Goal: Transaction & Acquisition: Purchase product/service

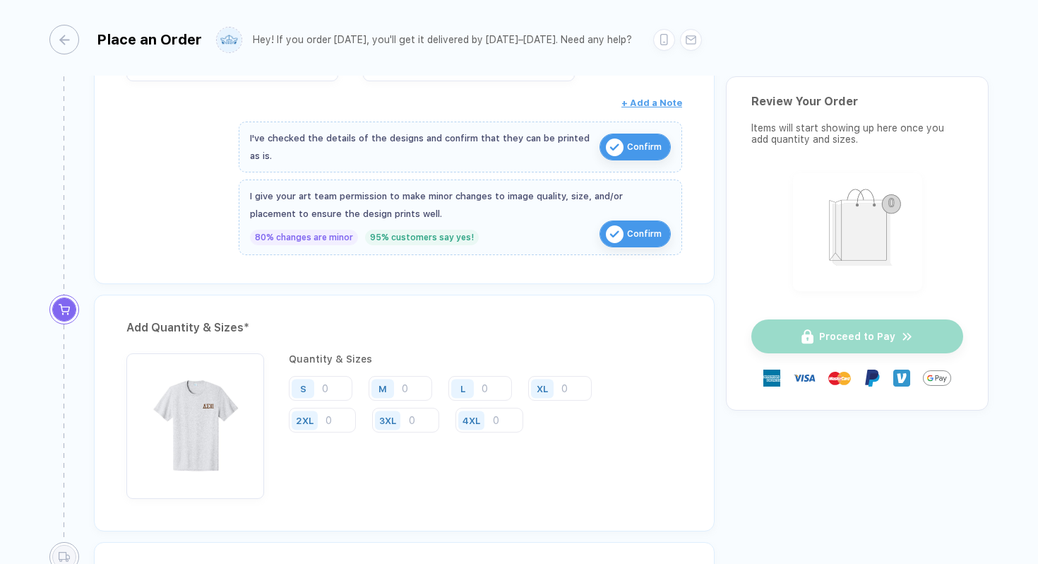
scroll to position [610, 0]
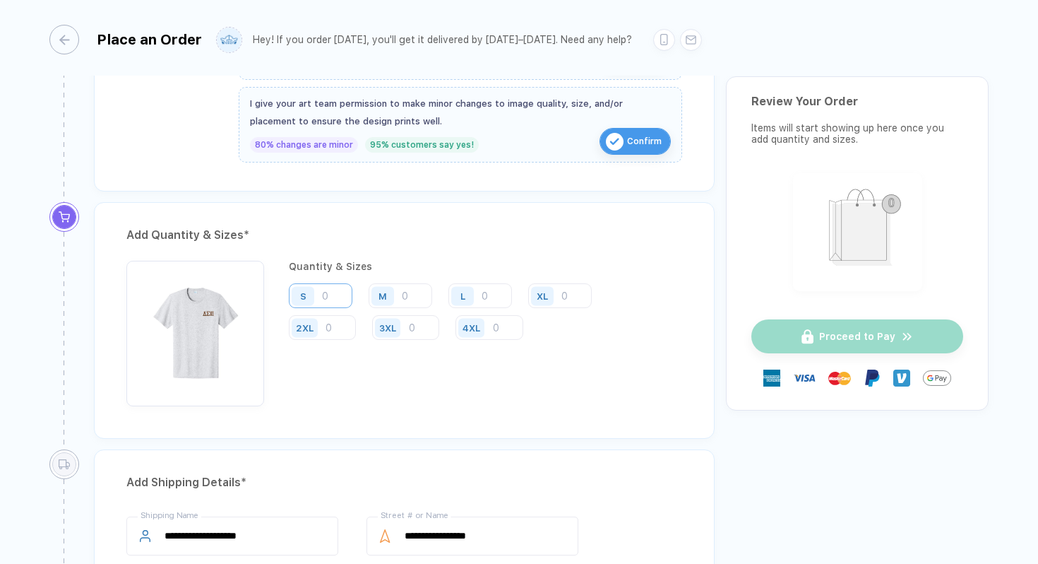
click at [338, 303] on input "number" at bounding box center [321, 295] width 64 height 25
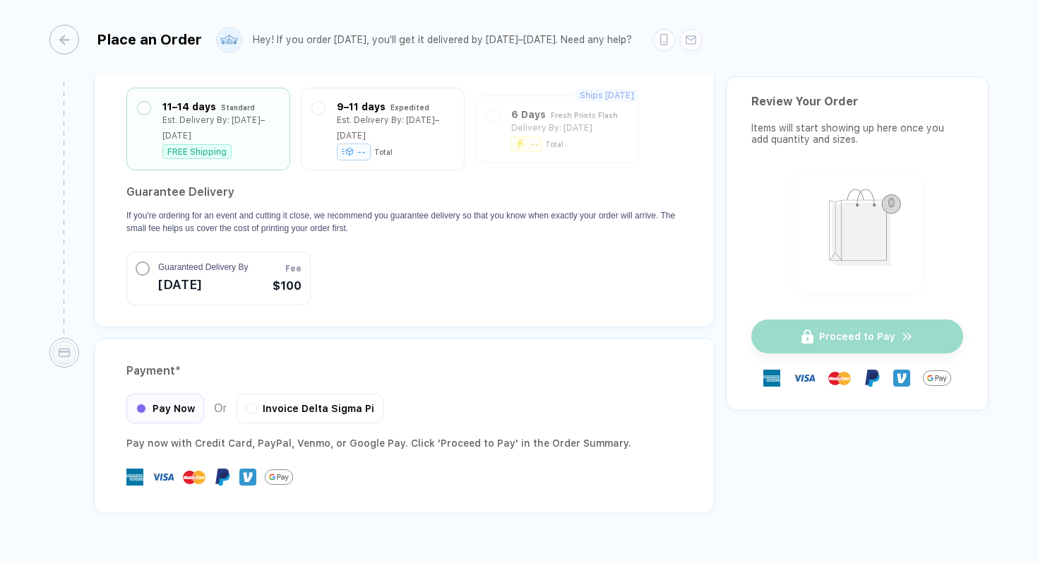
scroll to position [1296, 0]
click at [343, 108] on div "Est. Delivery By: [DATE]–[DATE]" at bounding box center [395, 122] width 117 height 31
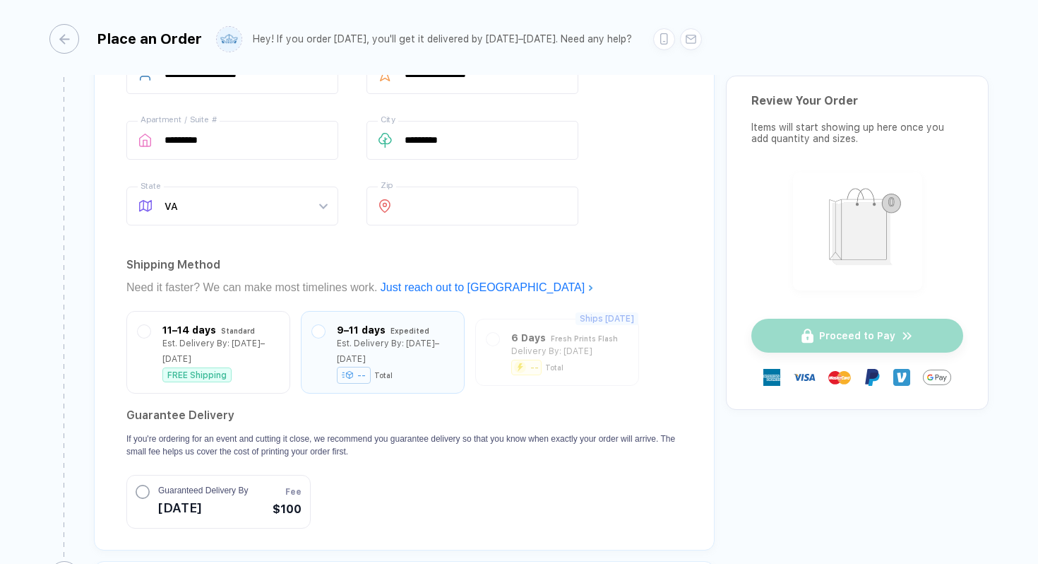
scroll to position [1312, 0]
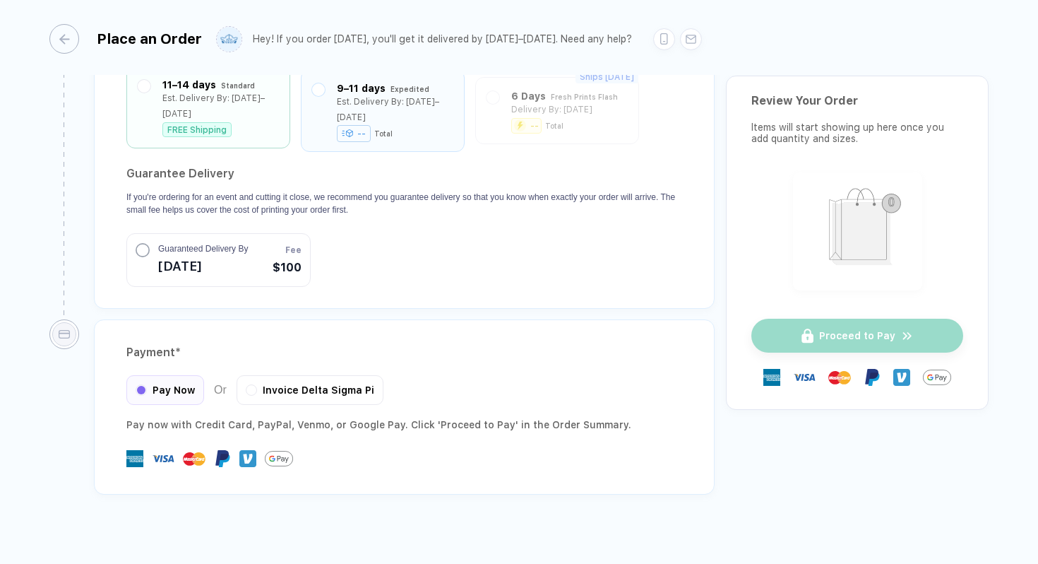
click at [218, 122] on div "FREE Shipping" at bounding box center [196, 129] width 69 height 15
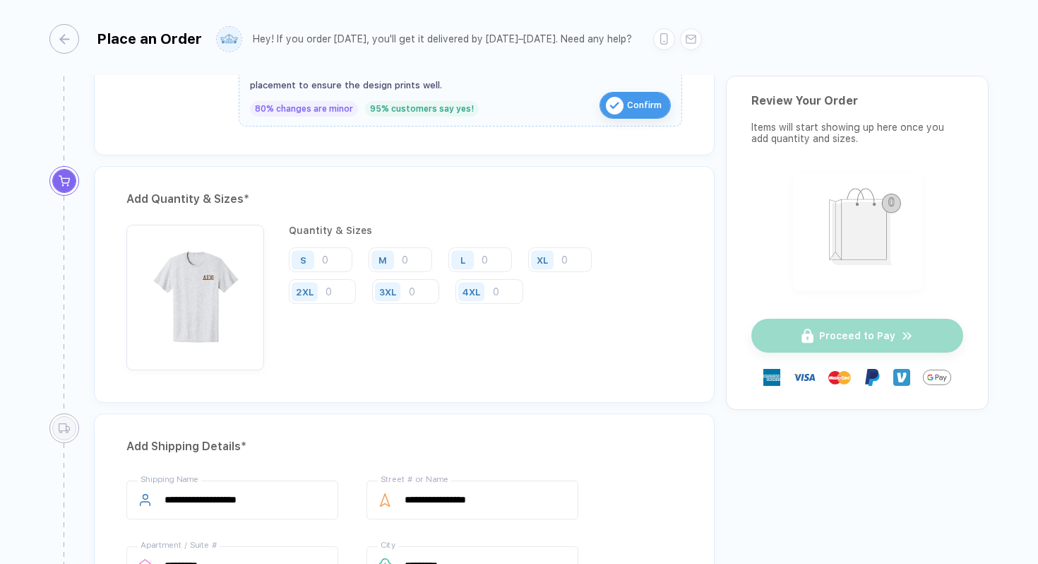
scroll to position [646, 0]
click at [336, 257] on input "number" at bounding box center [321, 259] width 64 height 25
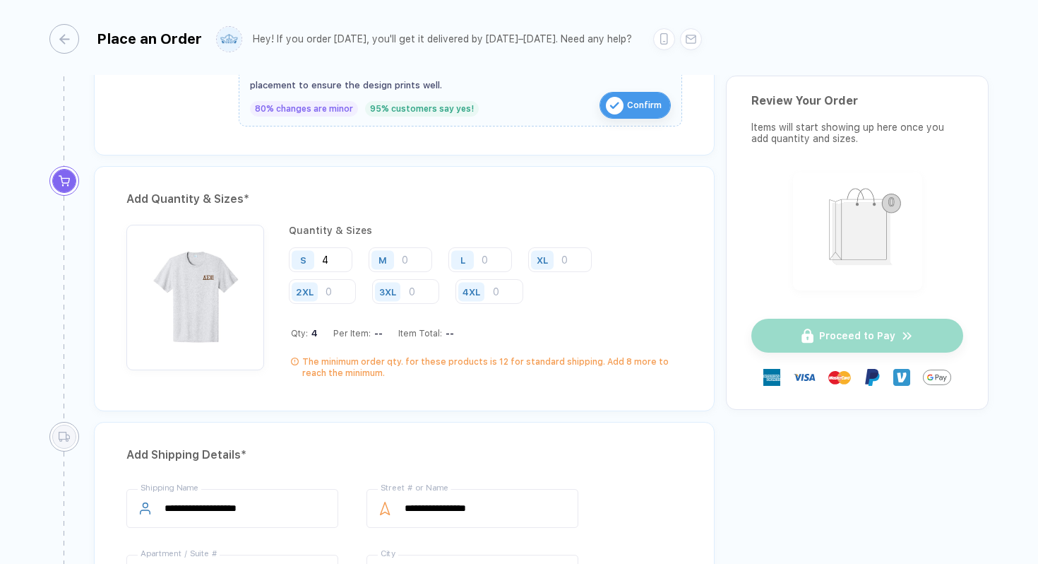
type input "4"
click at [400, 252] on div "M" at bounding box center [385, 259] width 32 height 25
click at [403, 254] on input "number" at bounding box center [401, 259] width 64 height 25
type input "7"
click at [472, 254] on div "L" at bounding box center [462, 259] width 23 height 19
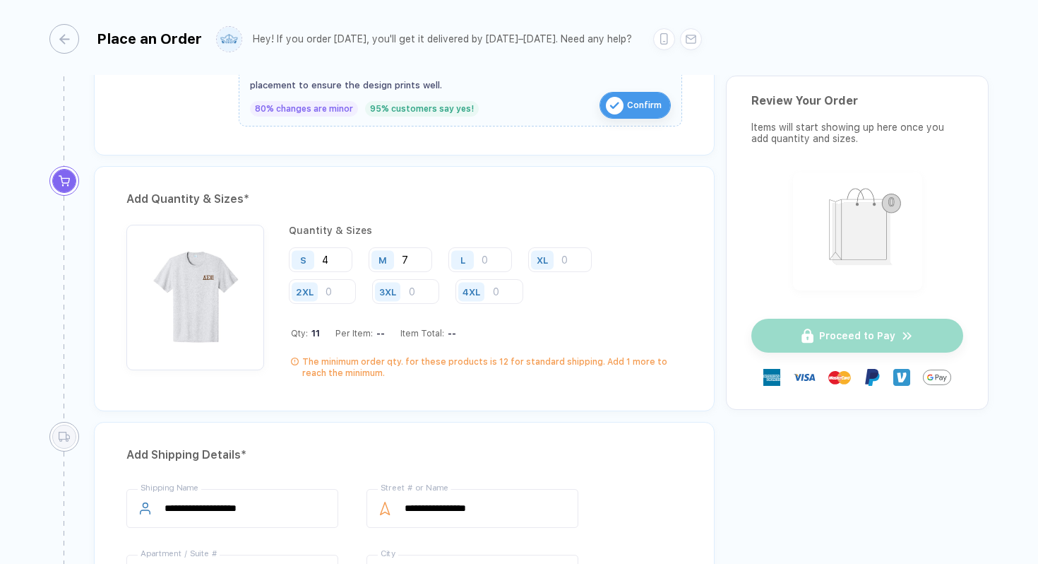
click at [480, 254] on div "L" at bounding box center [464, 259] width 32 height 25
click at [483, 256] on input "number" at bounding box center [480, 259] width 64 height 25
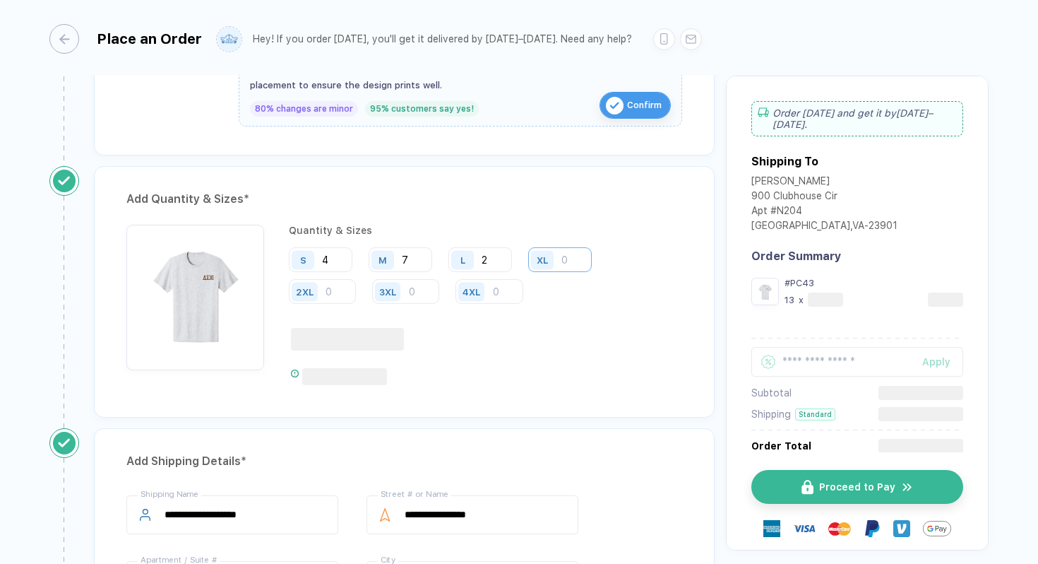
type input "2"
click at [570, 261] on input "number" at bounding box center [560, 259] width 64 height 25
type input "2"
click at [349, 295] on input "number" at bounding box center [322, 291] width 67 height 25
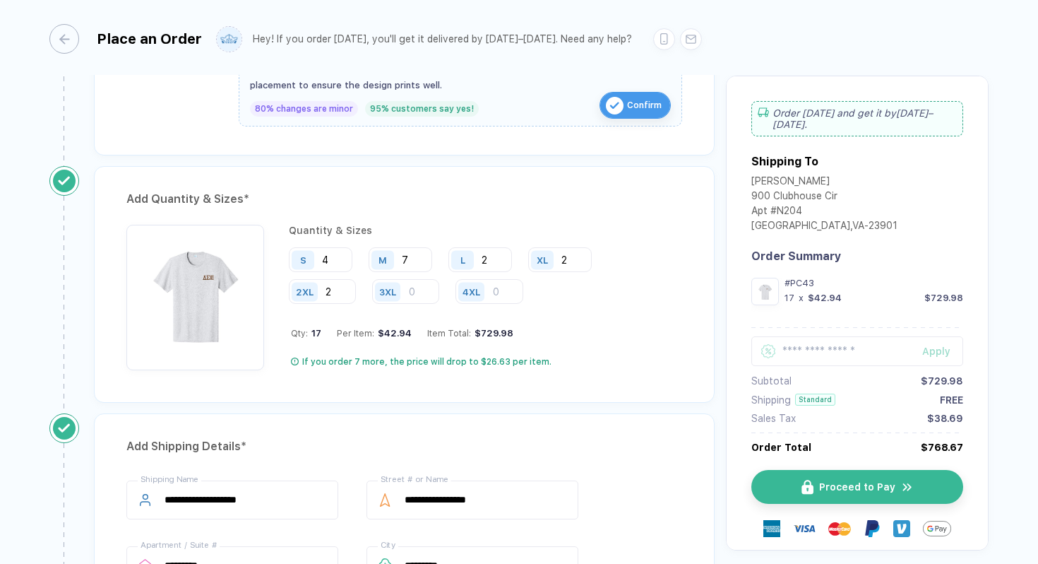
type input "2"
click at [494, 260] on input "2" at bounding box center [480, 259] width 64 height 25
type input "5"
click at [347, 286] on input "2" at bounding box center [322, 291] width 67 height 25
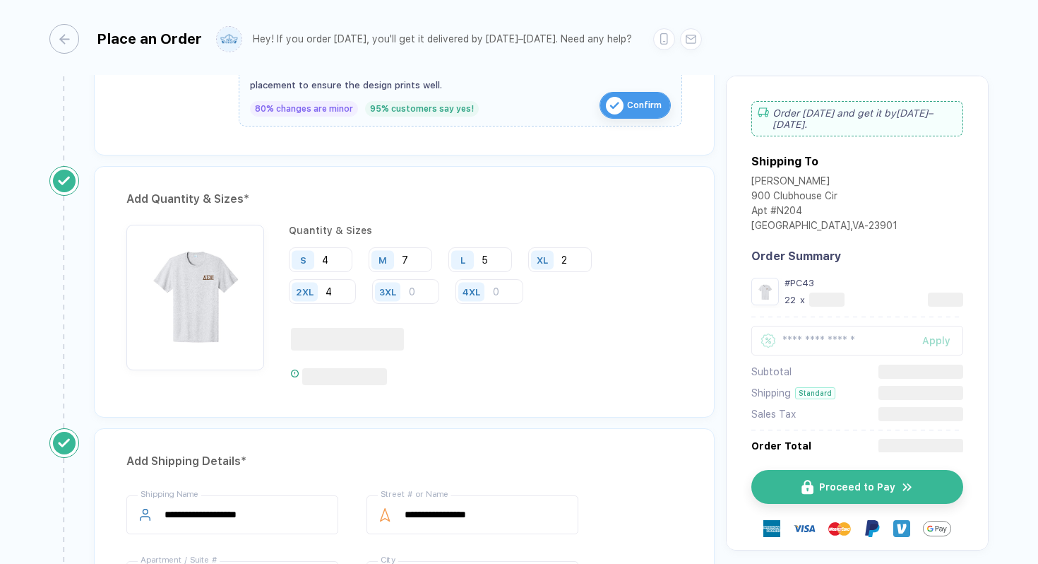
type input "4"
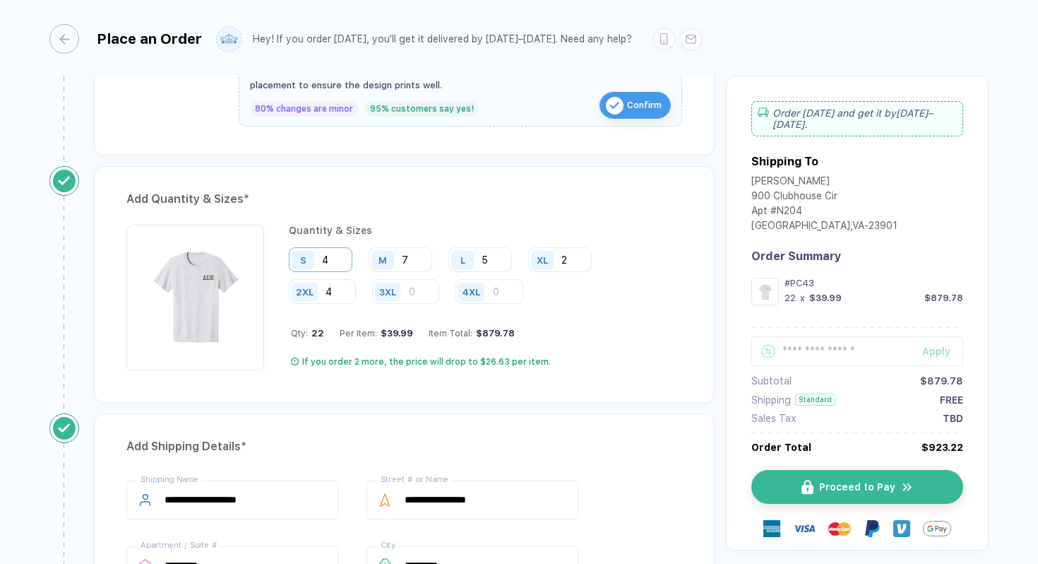
click at [334, 257] on input "4" at bounding box center [321, 259] width 64 height 25
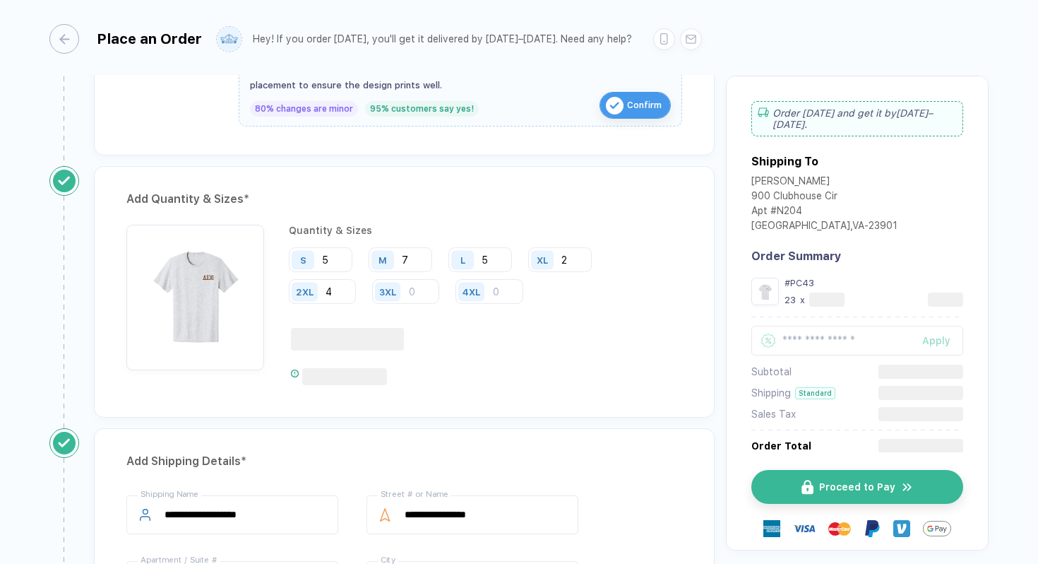
type input "5"
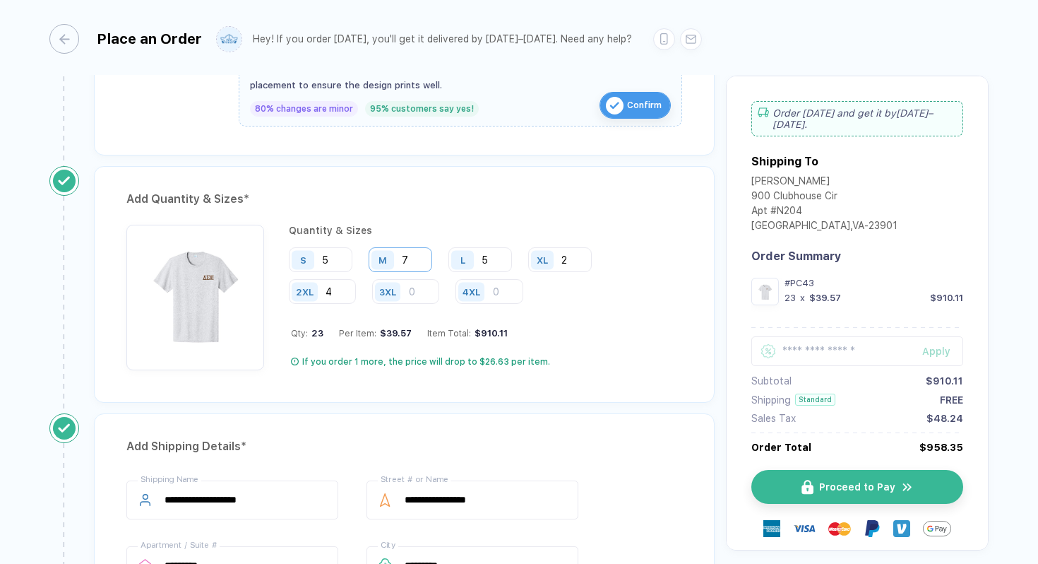
click at [412, 261] on input "7" at bounding box center [401, 259] width 64 height 25
type input "1"
type input "2"
type input "10"
click at [498, 202] on div "Add Quantity & Sizes *" at bounding box center [404, 199] width 556 height 23
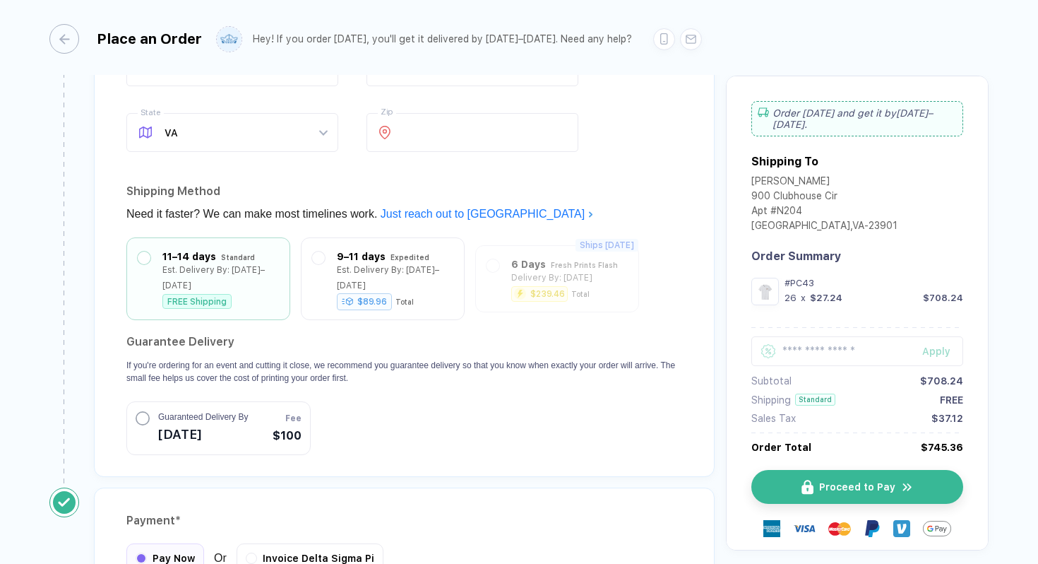
scroll to position [1180, 0]
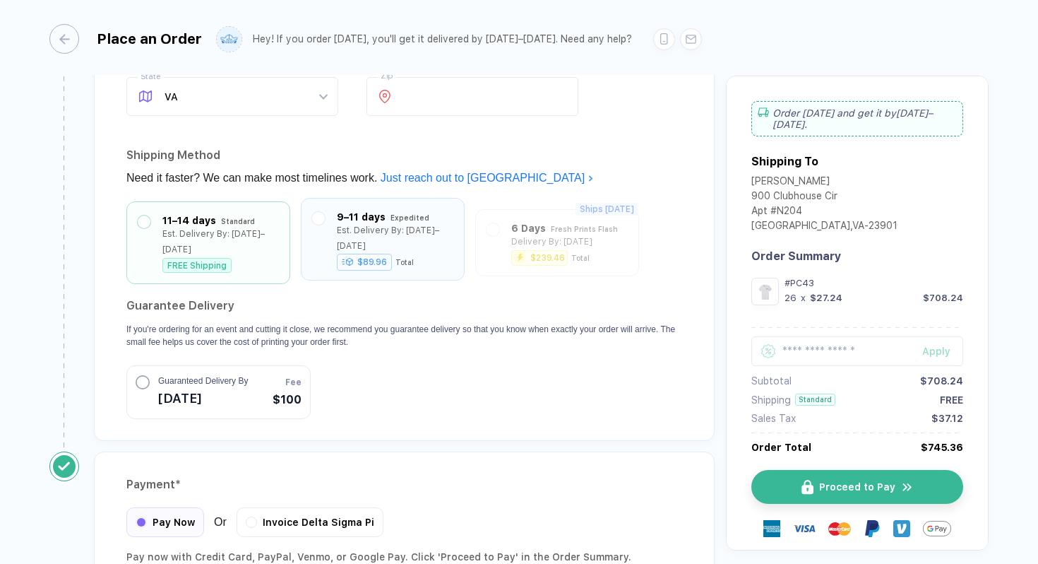
click at [346, 230] on div "Est. Delivery By: [DATE]–[DATE]" at bounding box center [395, 237] width 117 height 31
click at [246, 225] on div "Est. Delivery By: [DATE]–[DATE]" at bounding box center [220, 237] width 117 height 31
click at [268, 373] on button "Guaranteed Delivery By [DATE] Fee $100" at bounding box center [218, 391] width 184 height 54
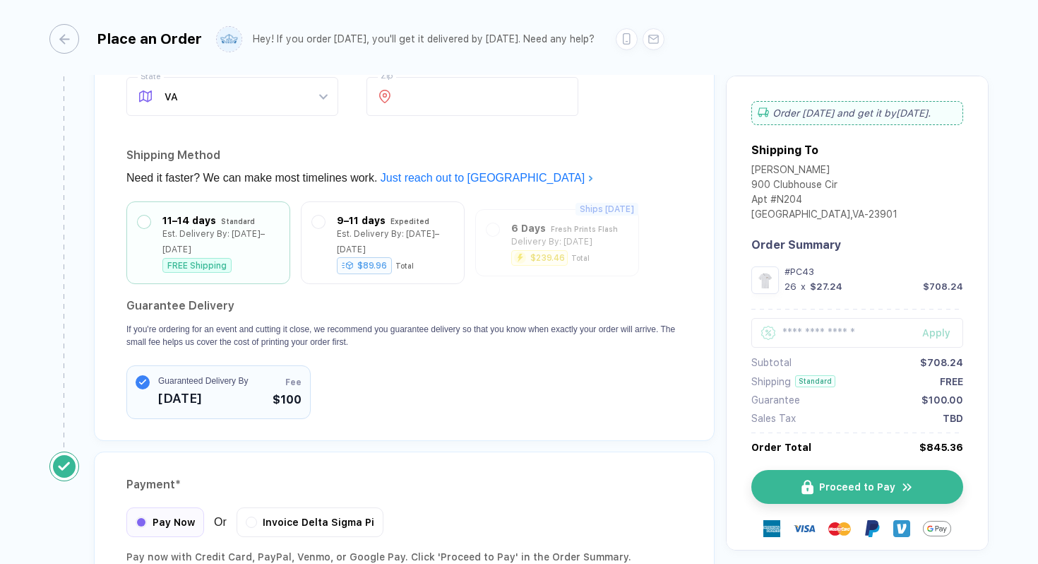
click at [292, 205] on div "11–14 days Standard Est. Delivery By: [DATE]–[DATE] FREE Shipping 9–11 days Exp…" at bounding box center [404, 310] width 556 height 218
click at [325, 209] on div "9–11 days Expedited Est. Delivery By: [DATE]–[DATE] $89.96 Total" at bounding box center [382, 239] width 141 height 60
click at [218, 364] on button "Guaranteed Delivery By [DATE] Fee $100" at bounding box center [218, 391] width 184 height 54
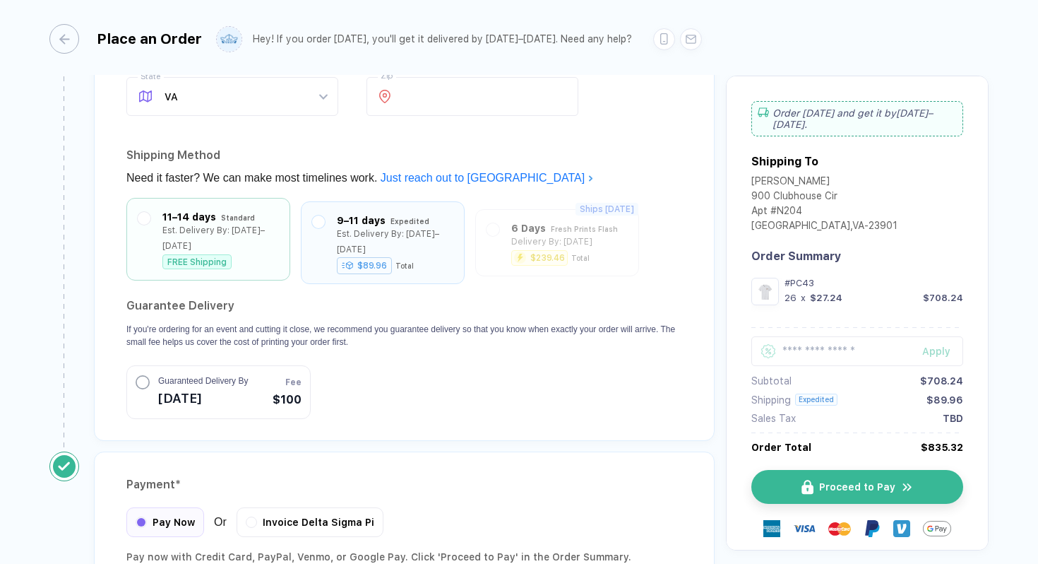
click at [238, 198] on div "11–14 days Standard Est. Delivery By: [DATE]–[DATE] FREE Shipping" at bounding box center [208, 239] width 164 height 83
click at [296, 223] on div "11–14 days Standard Est. Delivery By: [DATE]–[DATE] FREE Shipping 9–11 days Exp…" at bounding box center [404, 310] width 556 height 218
click at [214, 254] on div "FREE Shipping" at bounding box center [196, 261] width 69 height 15
click at [293, 246] on div "11–14 days Standard Est. Delivery By: [DATE]–[DATE] FREE Shipping 9–11 days Exp…" at bounding box center [404, 310] width 556 height 218
click at [234, 393] on button "Guaranteed Delivery By [DATE] Fee $100" at bounding box center [218, 391] width 184 height 54
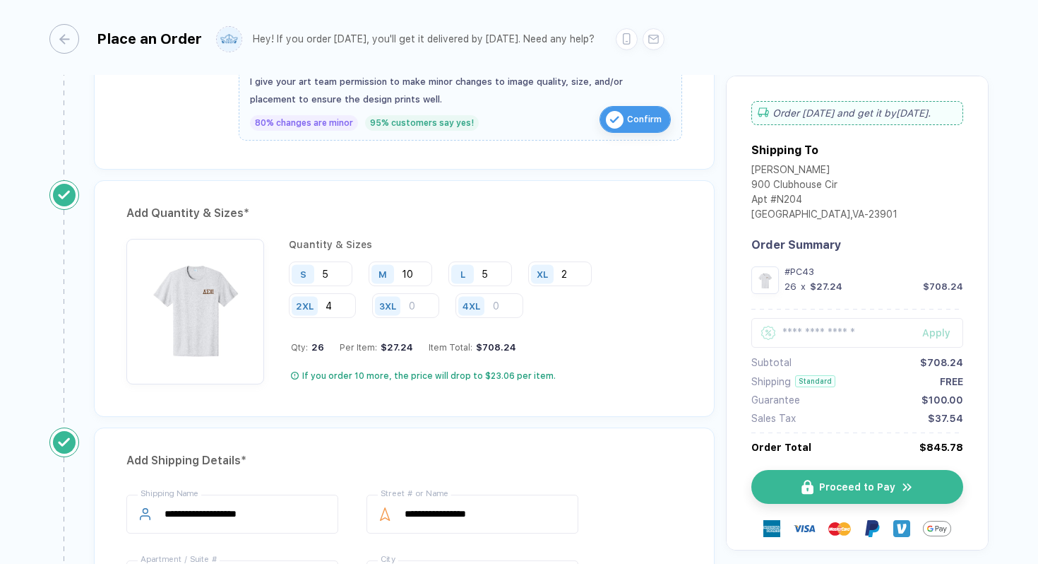
scroll to position [792, 0]
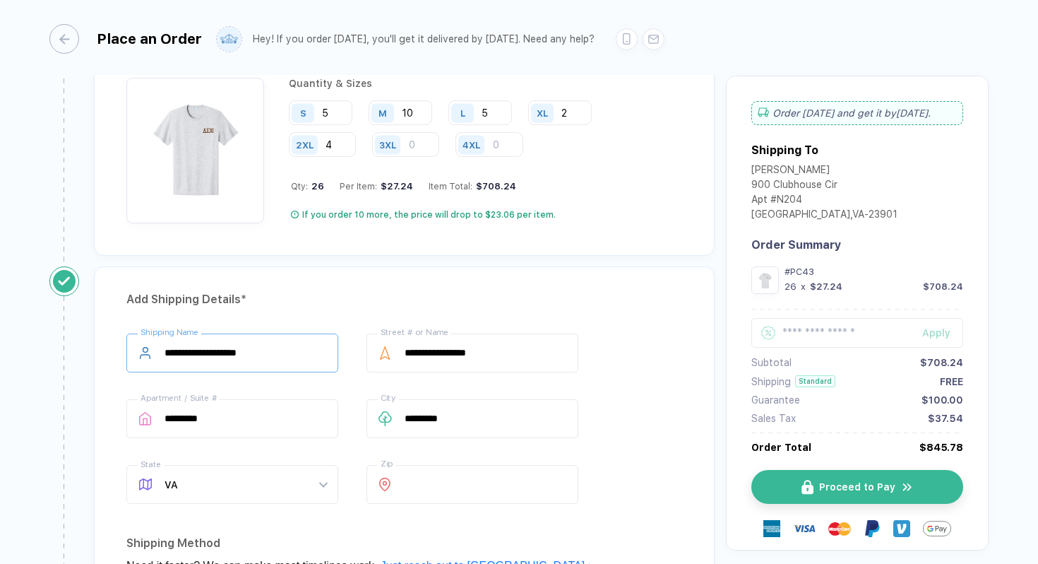
drag, startPoint x: 270, startPoint y: 353, endPoint x: 157, endPoint y: 352, distance: 113.0
click at [155, 352] on div "**********" at bounding box center [232, 352] width 212 height 39
type input "**********"
drag, startPoint x: 494, startPoint y: 351, endPoint x: 376, endPoint y: 339, distance: 118.6
click at [375, 339] on div "**********" at bounding box center [473, 352] width 212 height 39
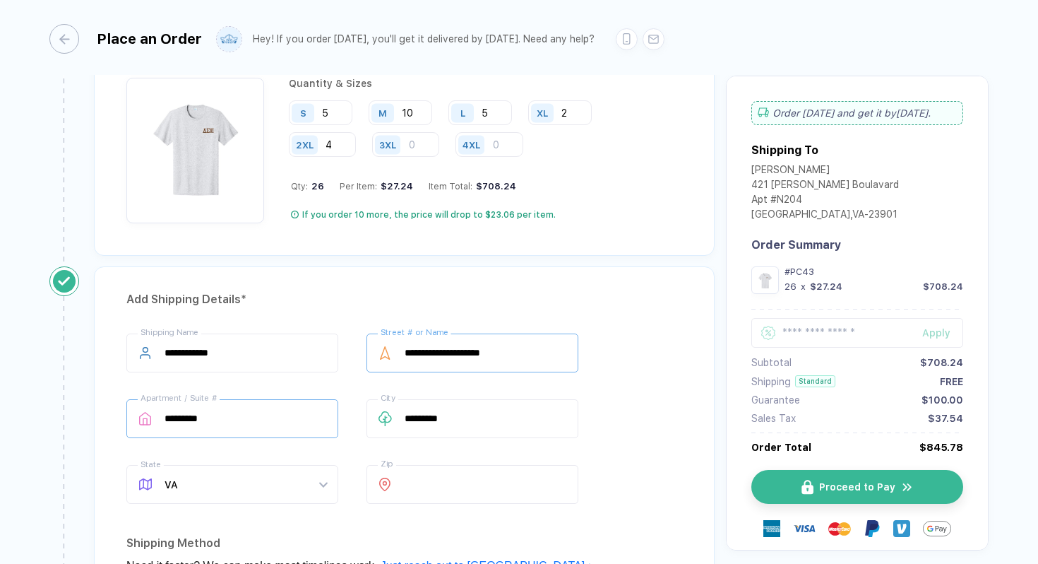
type input "**********"
drag, startPoint x: 263, startPoint y: 411, endPoint x: 156, endPoint y: 409, distance: 106.7
click at [155, 411] on div "********* Apartment / Suite #" at bounding box center [232, 418] width 212 height 39
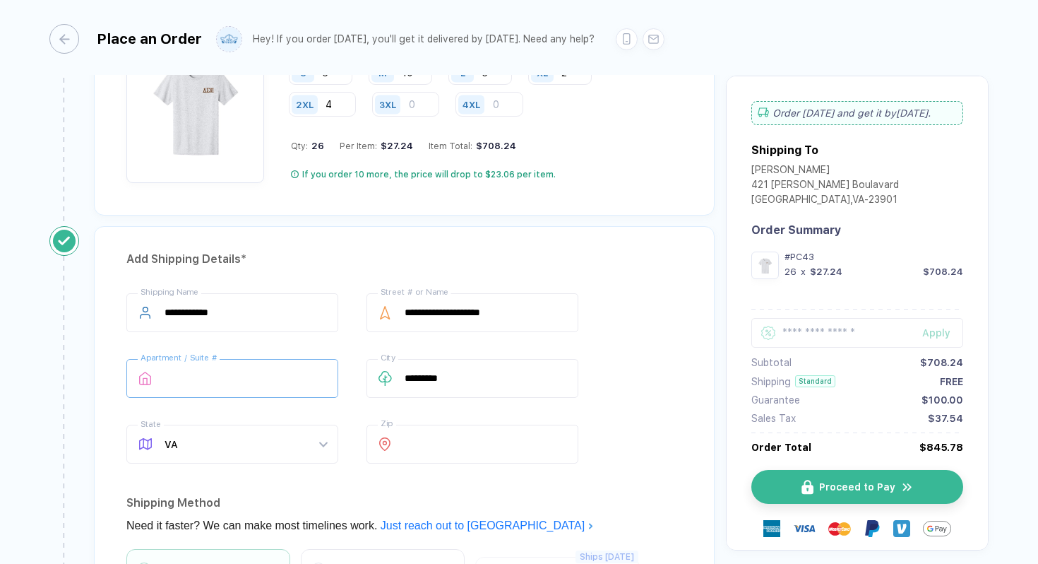
scroll to position [742, 0]
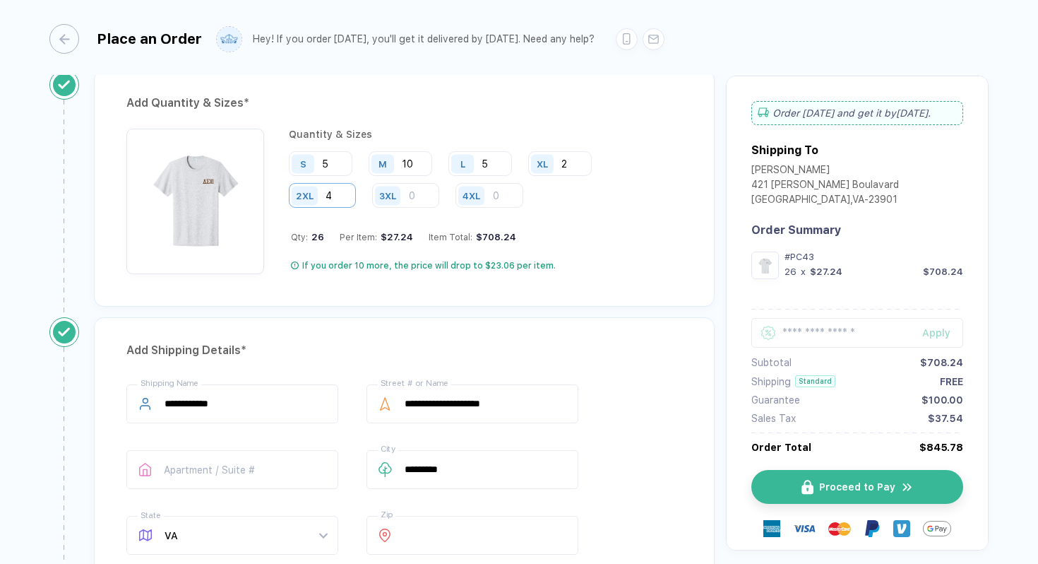
click at [331, 189] on input "4" at bounding box center [322, 195] width 67 height 25
type input "5"
drag, startPoint x: 816, startPoint y: 276, endPoint x: 852, endPoint y: 270, distance: 36.5
click at [852, 270] on div "27 x $26.94 $727.38" at bounding box center [874, 271] width 179 height 11
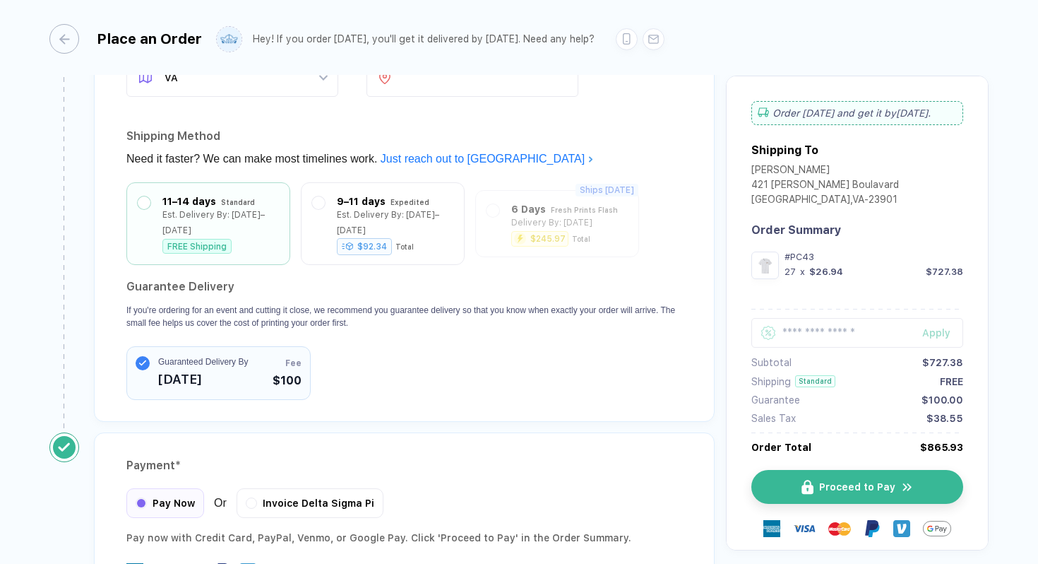
scroll to position [1312, 0]
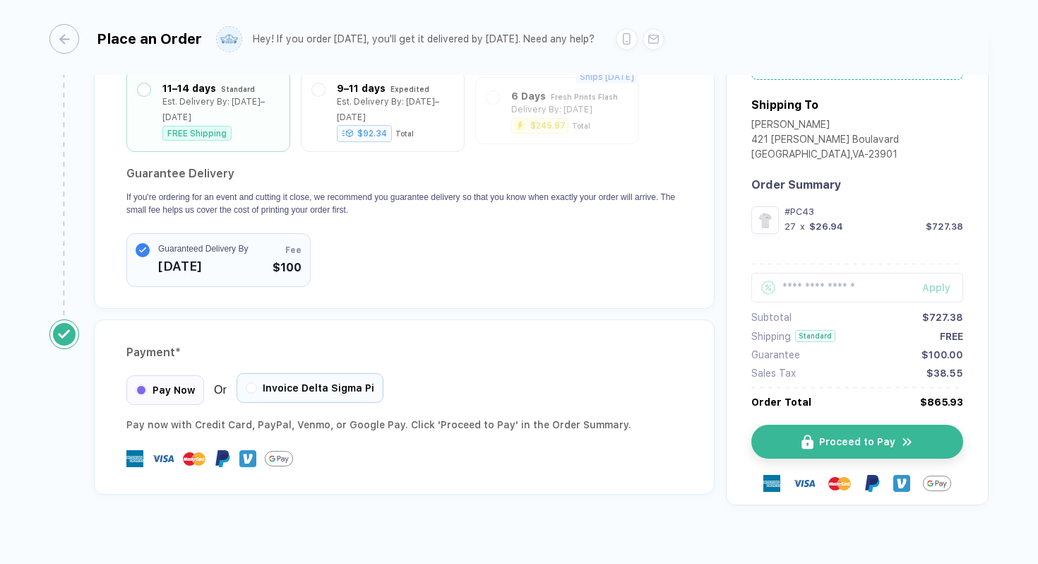
click at [287, 373] on div "Invoice Delta Sigma Pi" at bounding box center [310, 388] width 147 height 30
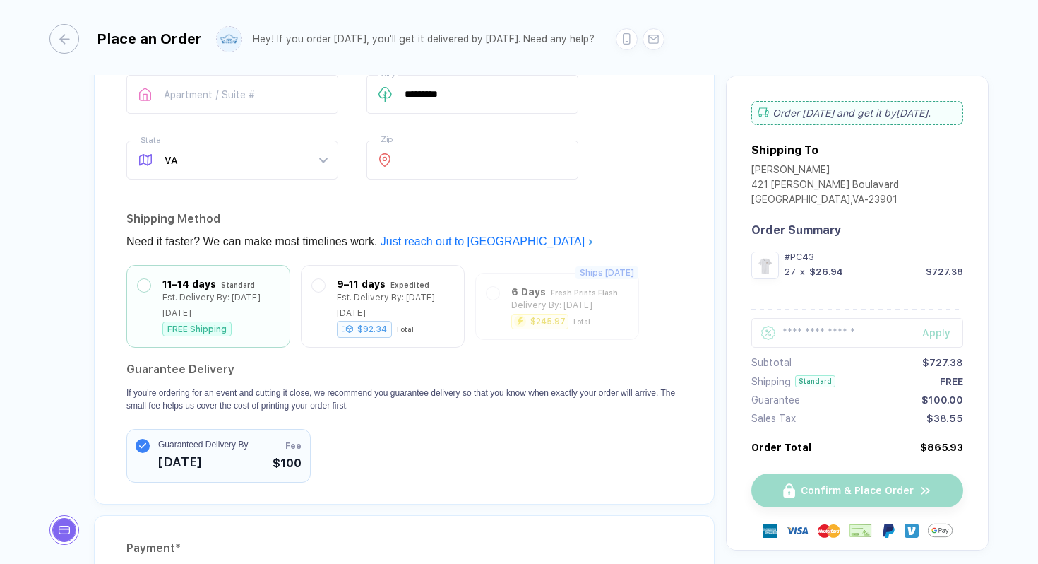
scroll to position [1119, 0]
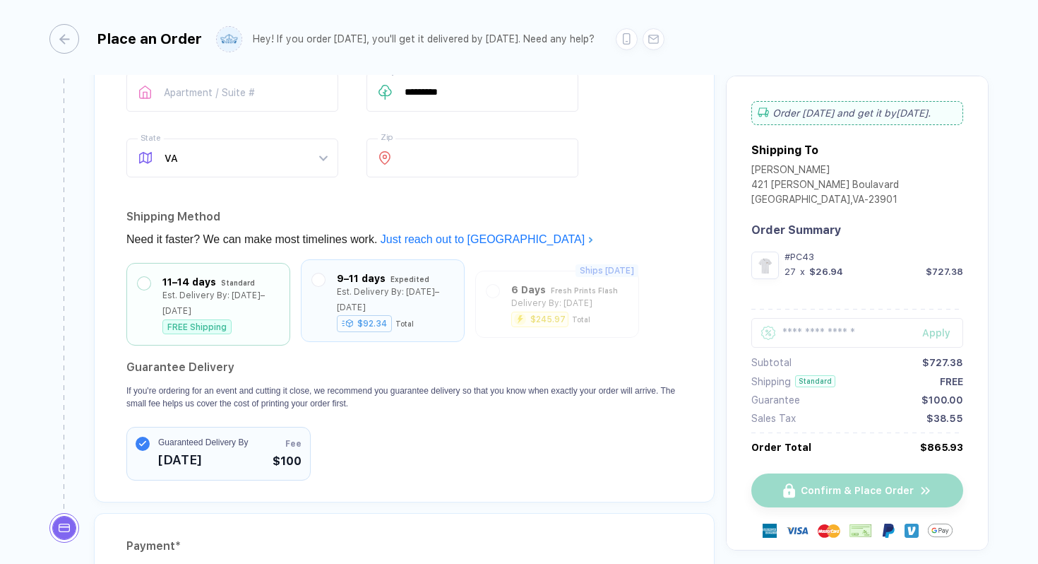
click at [333, 316] on div "9–11 days Expedited Est. Delivery By: [DATE]–[DATE] $92.34 Total" at bounding box center [383, 300] width 164 height 83
click at [324, 281] on div at bounding box center [318, 300] width 13 height 60
click at [158, 290] on div "11–14 days Standard Est. Delivery By: [DATE]–[DATE] FREE Shipping" at bounding box center [208, 300] width 141 height 60
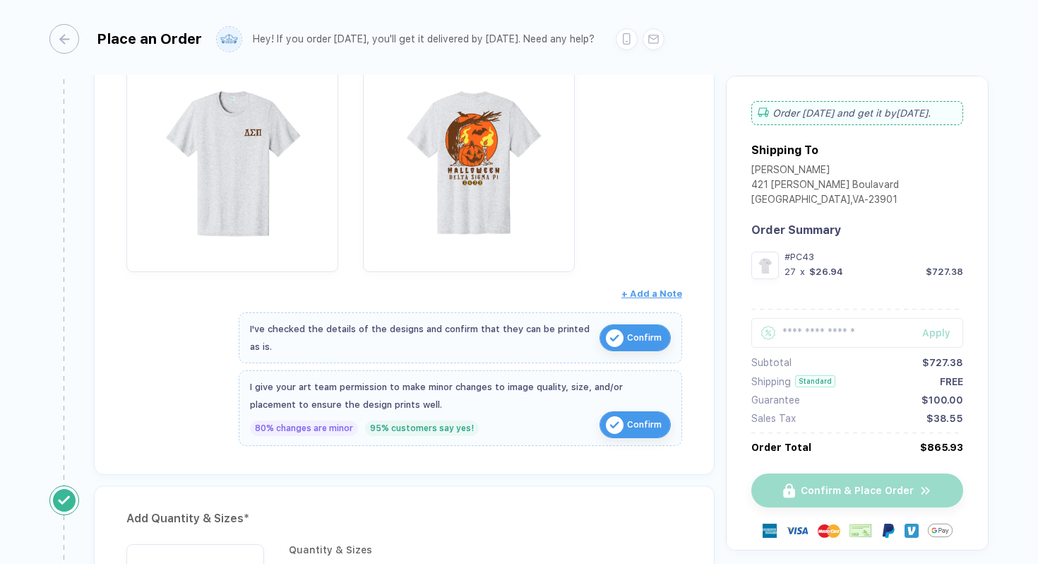
scroll to position [343, 0]
